Goal: Navigation & Orientation: Find specific page/section

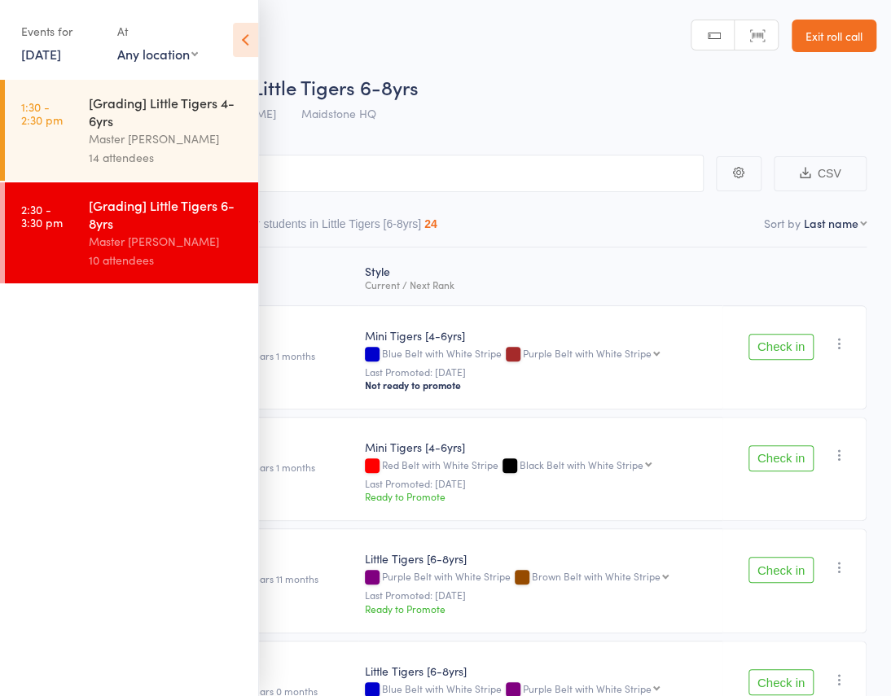
click at [235, 45] on icon at bounding box center [245, 40] width 25 height 34
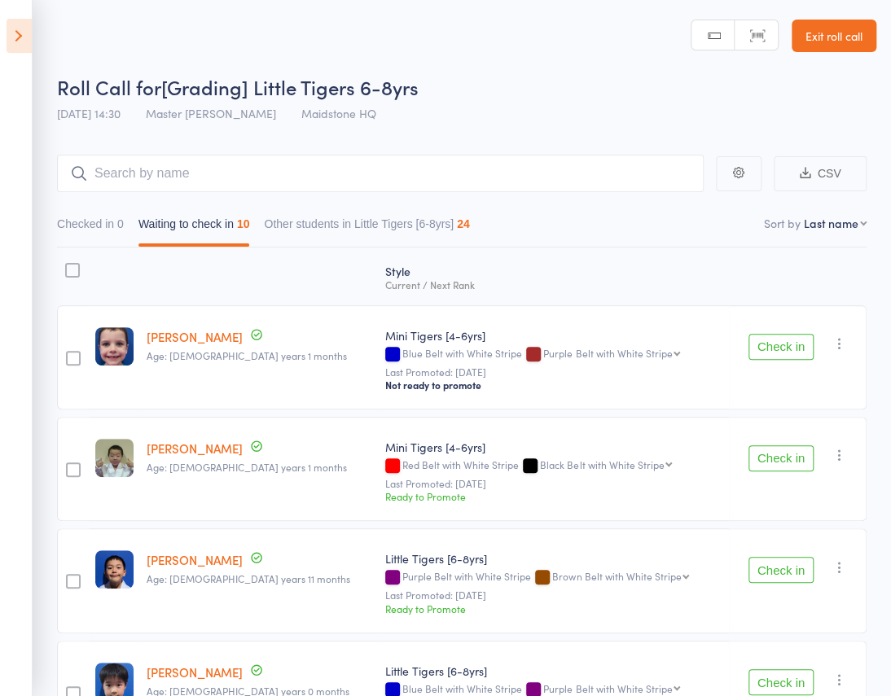
click at [21, 44] on icon at bounding box center [19, 36] width 25 height 34
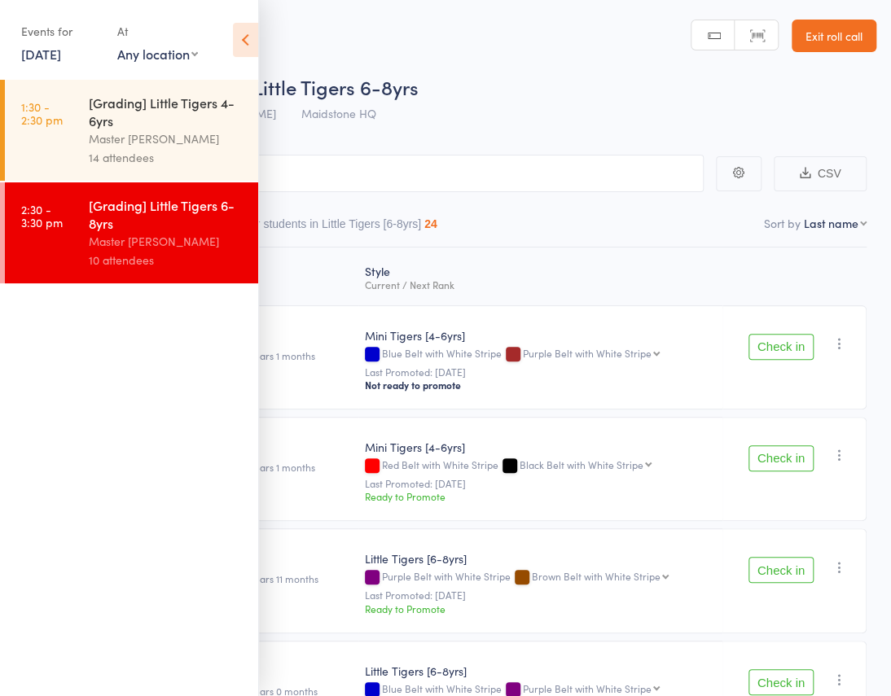
click at [108, 143] on div "Master [PERSON_NAME]" at bounding box center [167, 139] width 156 height 19
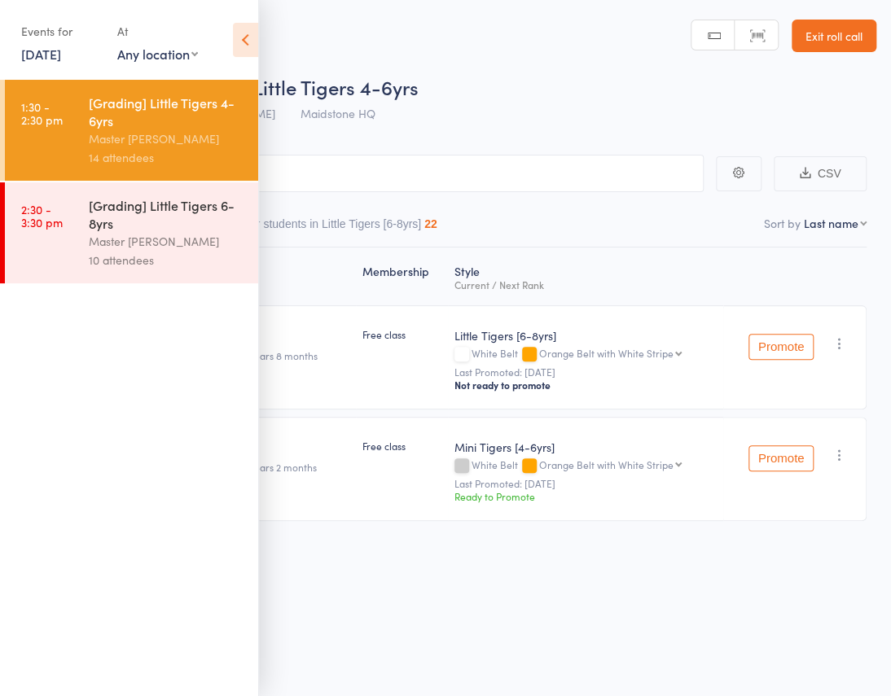
click at [242, 45] on icon at bounding box center [245, 40] width 25 height 34
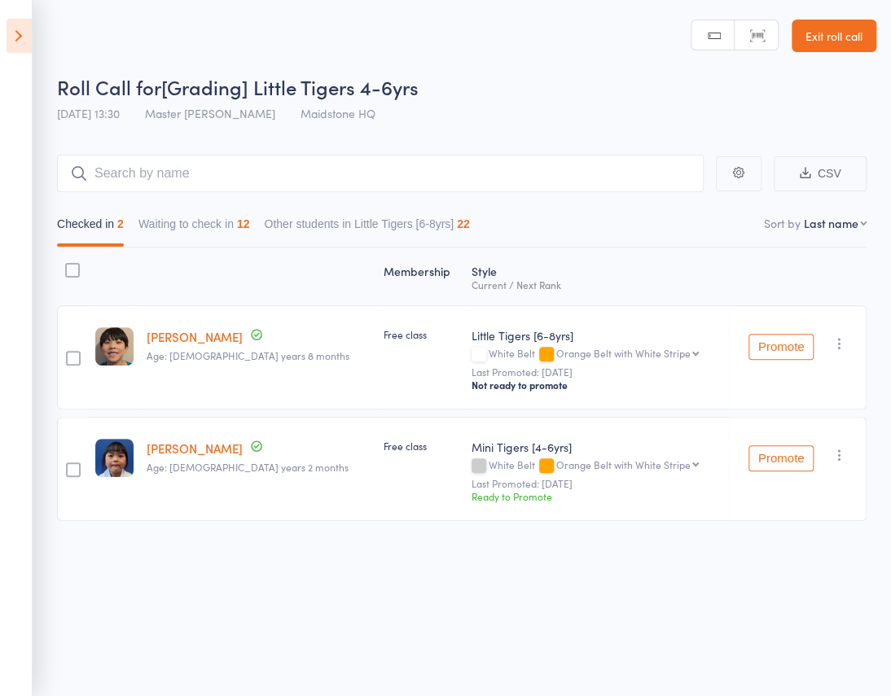
click at [250, 209] on button "Waiting to check in 12" at bounding box center [194, 227] width 112 height 37
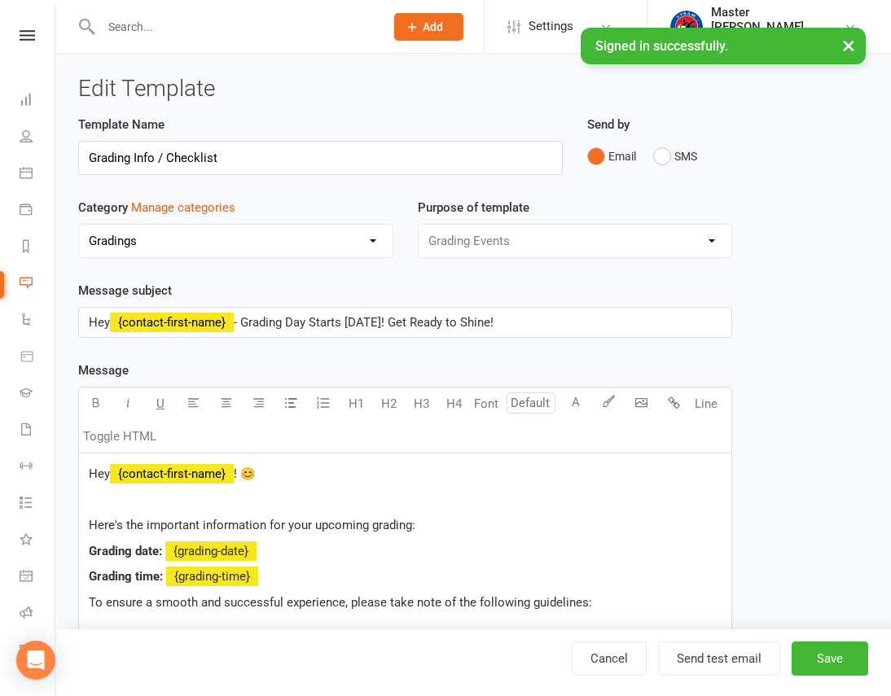
select select "6665"
select select "grading_event_template"
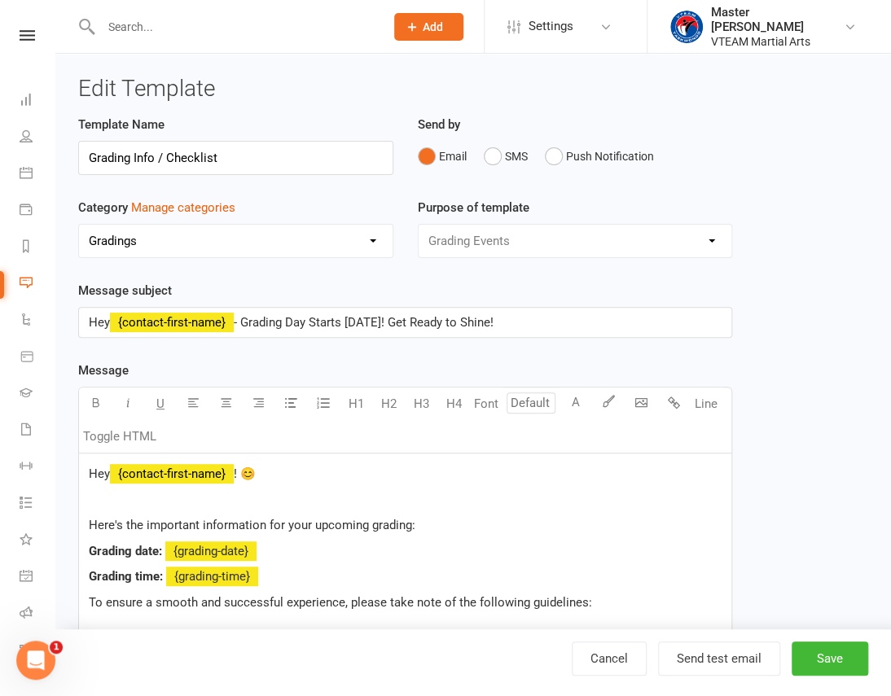
click at [21, 42] on div "Clubworx" at bounding box center [27, 56] width 55 height 53
click at [22, 31] on icon at bounding box center [27, 35] width 15 height 11
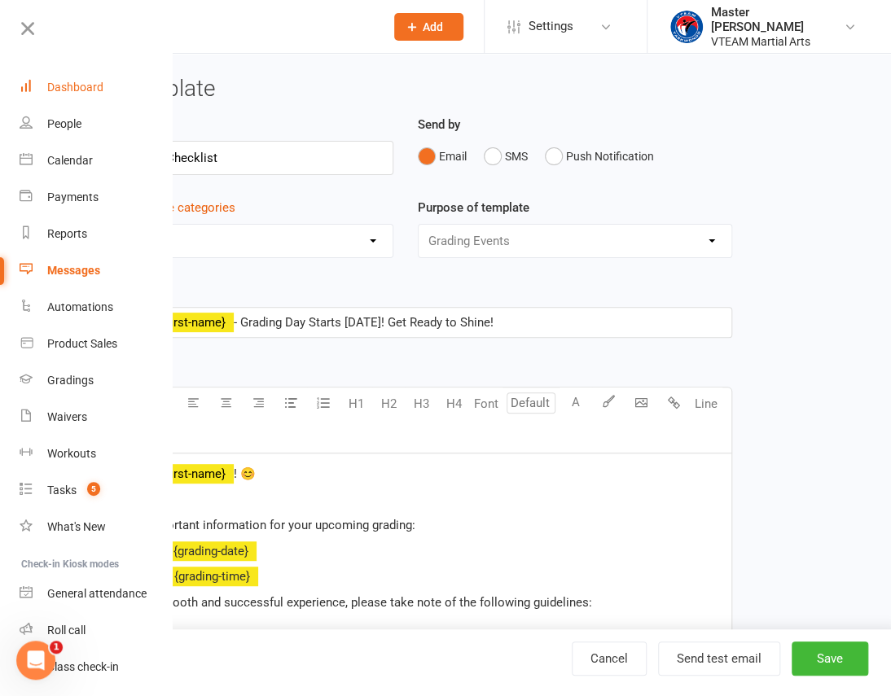
click at [56, 90] on div "Dashboard" at bounding box center [75, 87] width 56 height 13
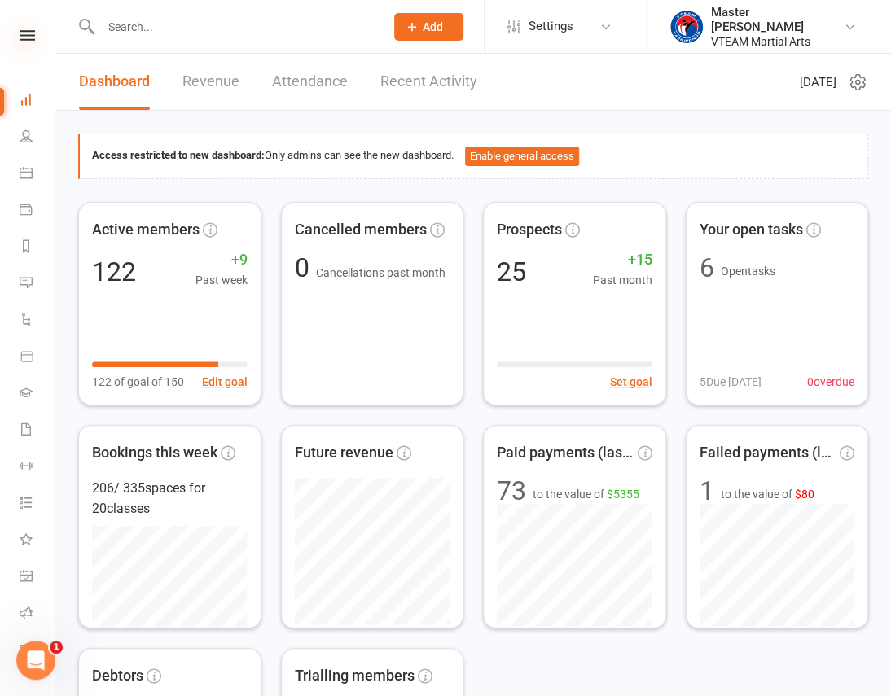
click at [24, 33] on icon at bounding box center [27, 35] width 15 height 11
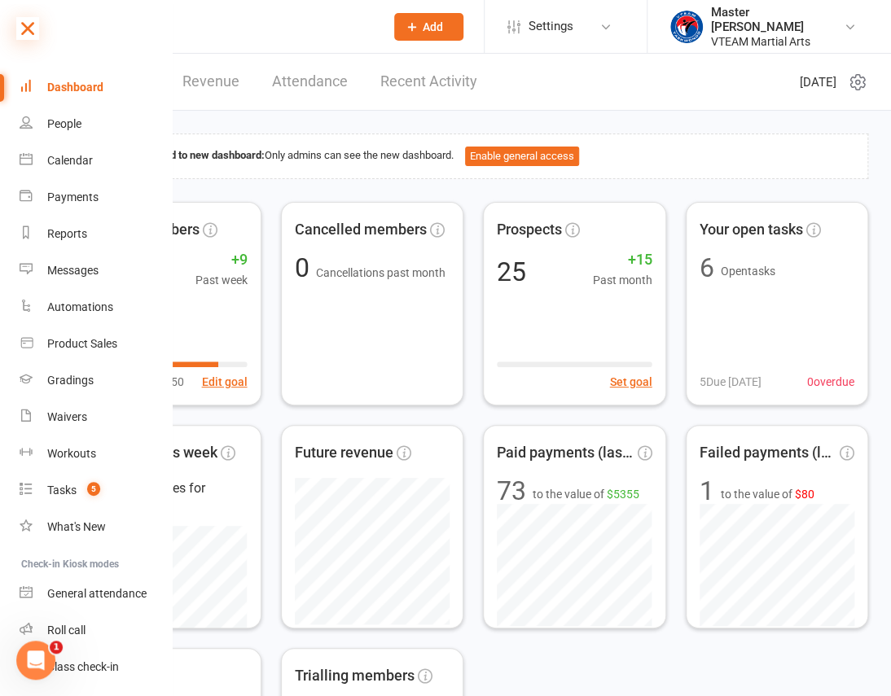
click at [22, 23] on icon at bounding box center [27, 28] width 23 height 23
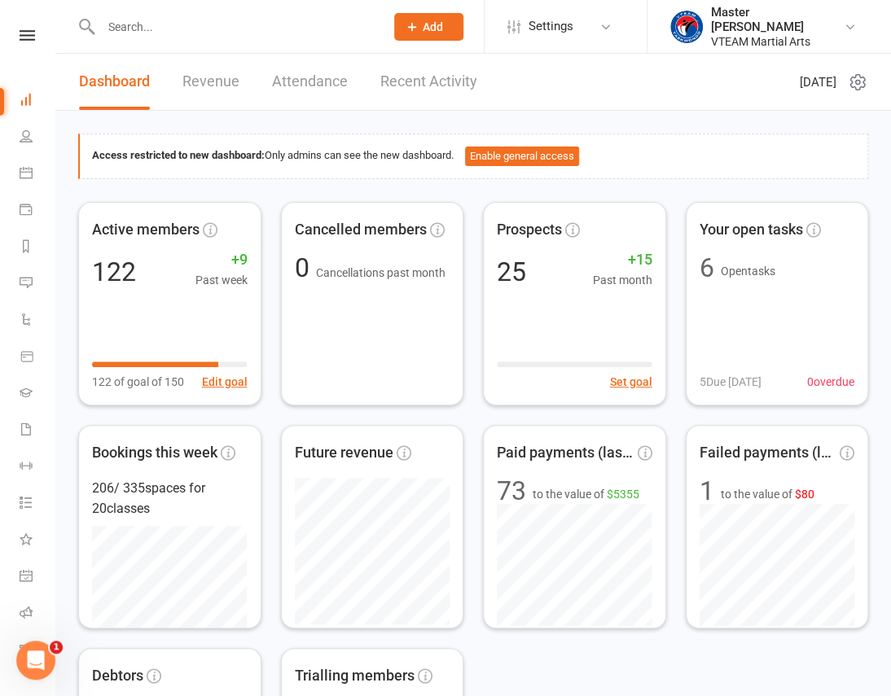
click at [406, 81] on link "Recent Activity" at bounding box center [428, 82] width 97 height 56
